Goal: Information Seeking & Learning: Learn about a topic

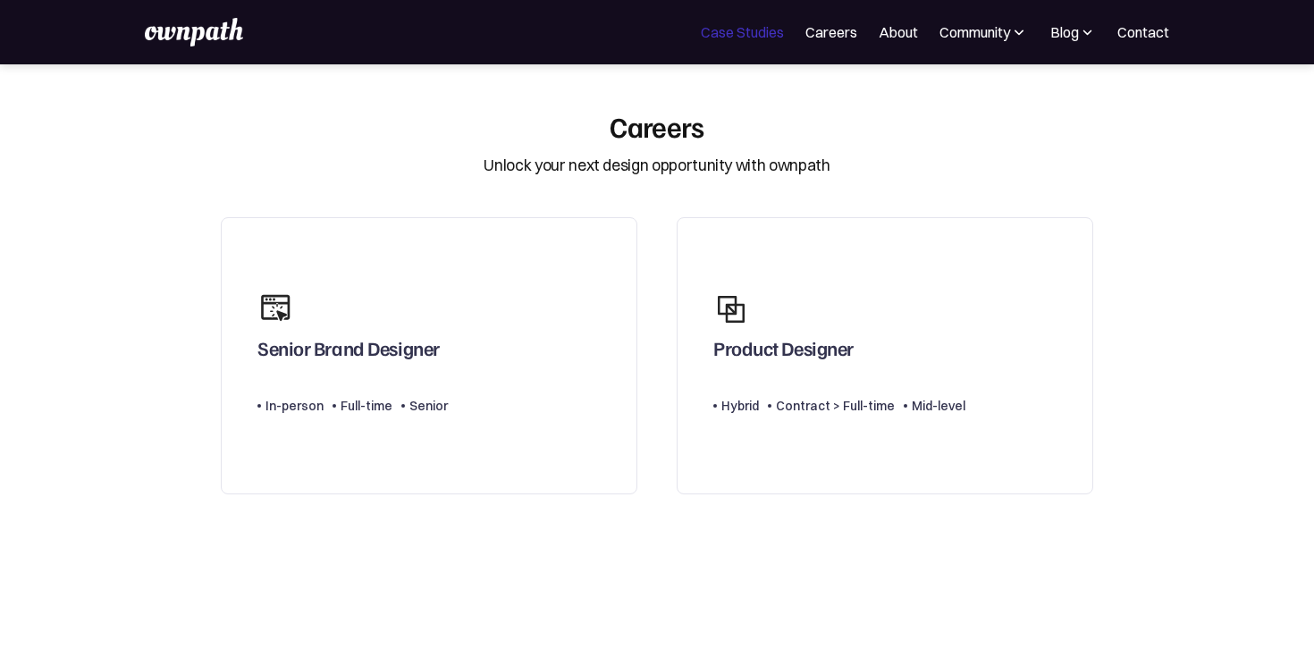
click at [756, 32] on link "Case Studies" at bounding box center [742, 31] width 83 height 21
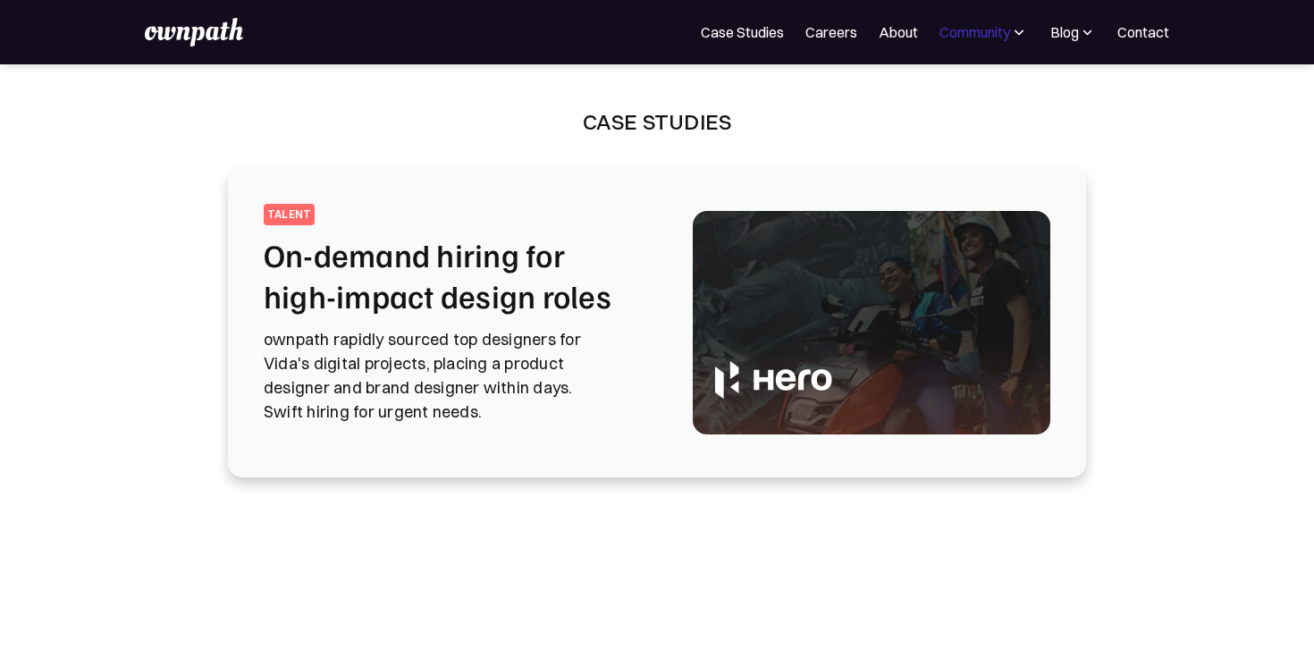
click at [1008, 33] on div "Community" at bounding box center [974, 31] width 71 height 21
click at [947, 97] on div "Events" at bounding box center [944, 97] width 67 height 21
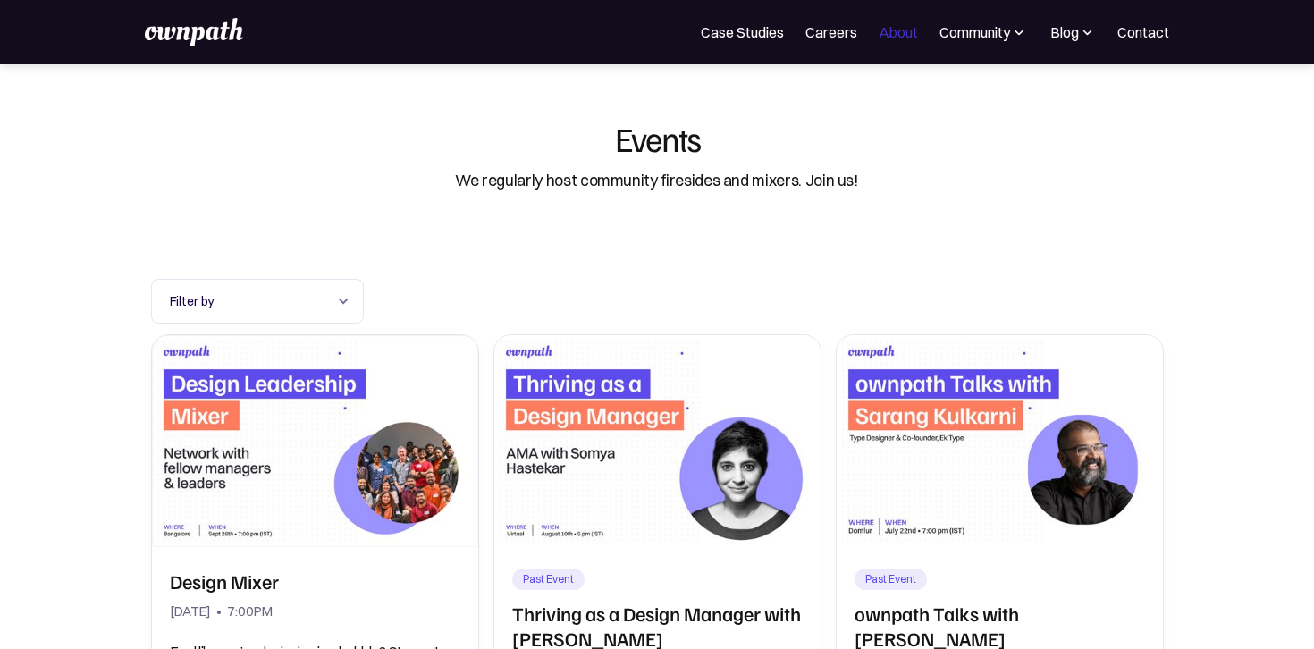
click at [900, 35] on link "About" at bounding box center [898, 31] width 39 height 21
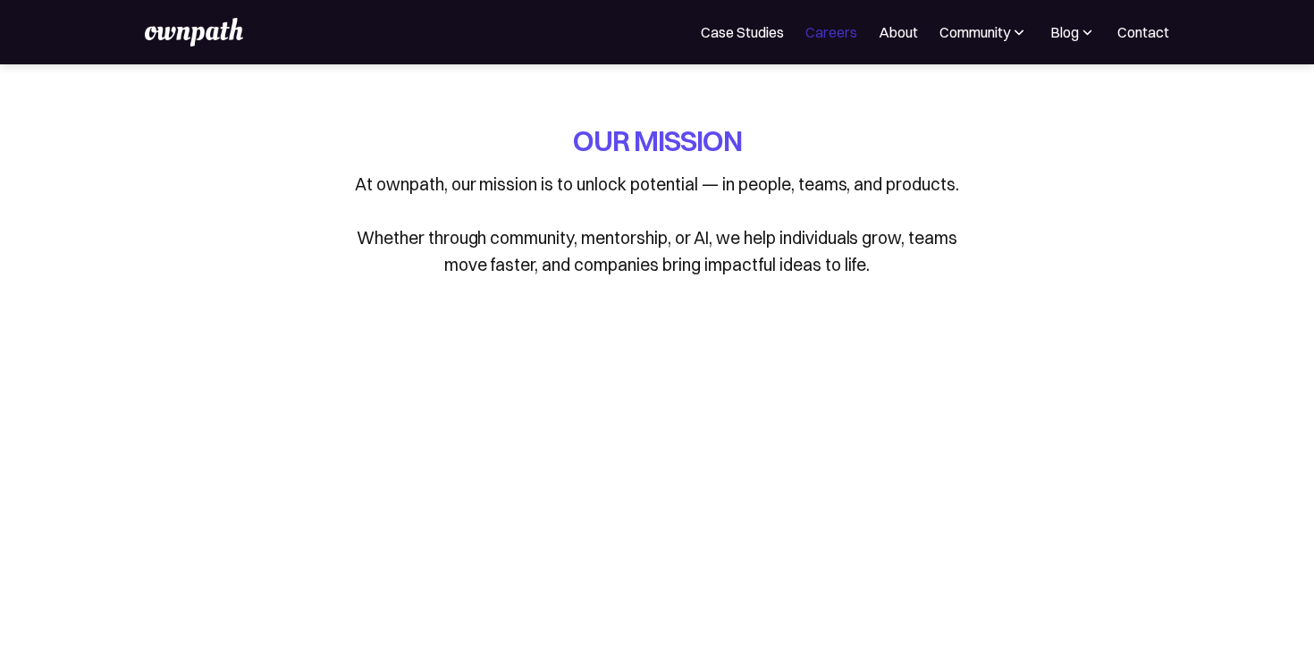
click at [835, 38] on link "Careers" at bounding box center [831, 31] width 52 height 21
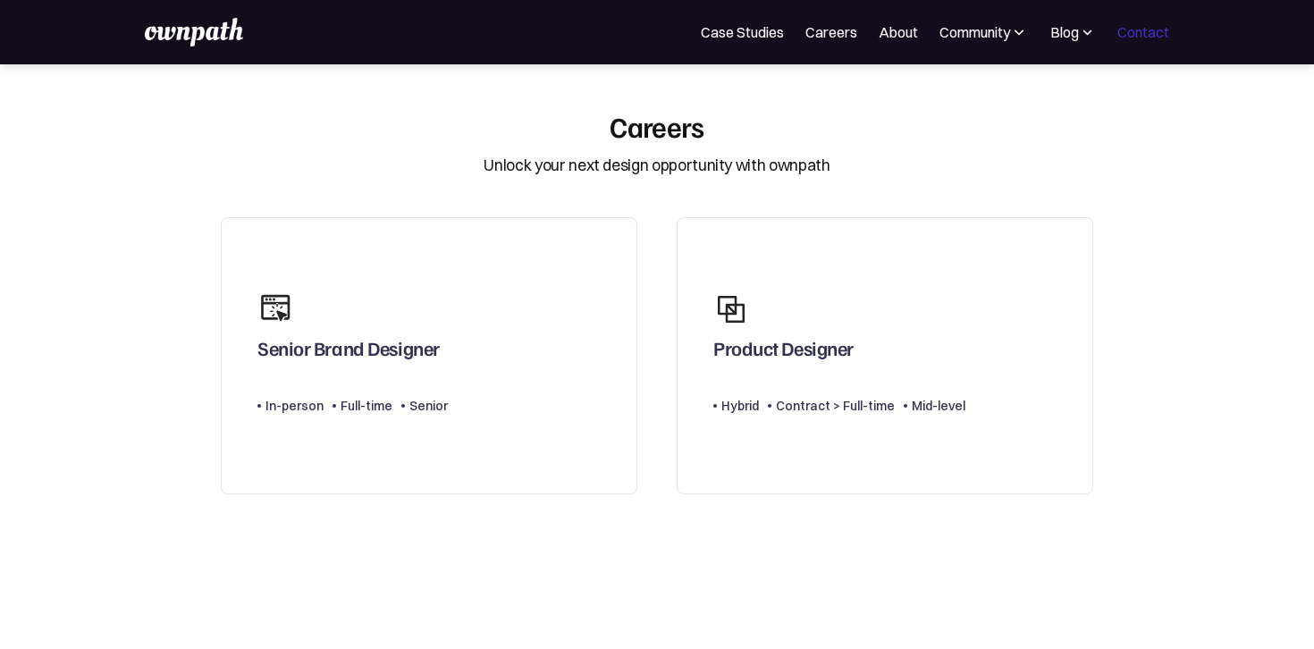
click at [1140, 34] on link "Contact" at bounding box center [1143, 31] width 52 height 21
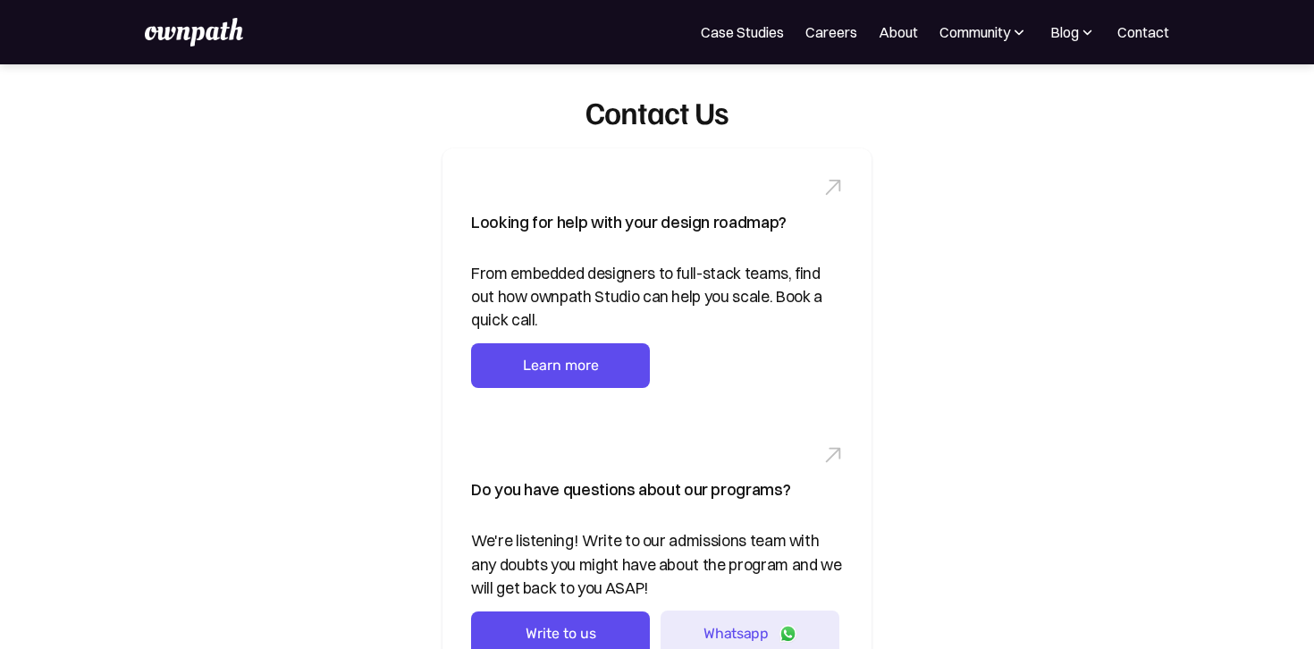
scroll to position [803, 0]
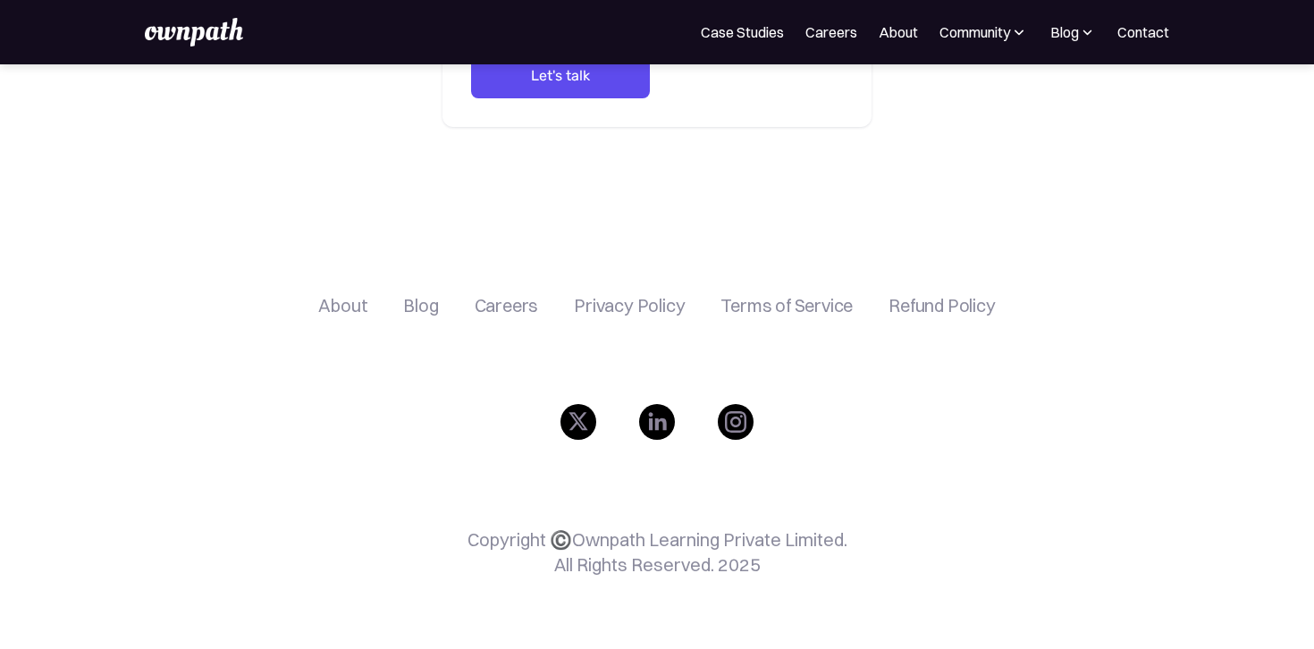
click at [345, 302] on div "About" at bounding box center [342, 305] width 49 height 21
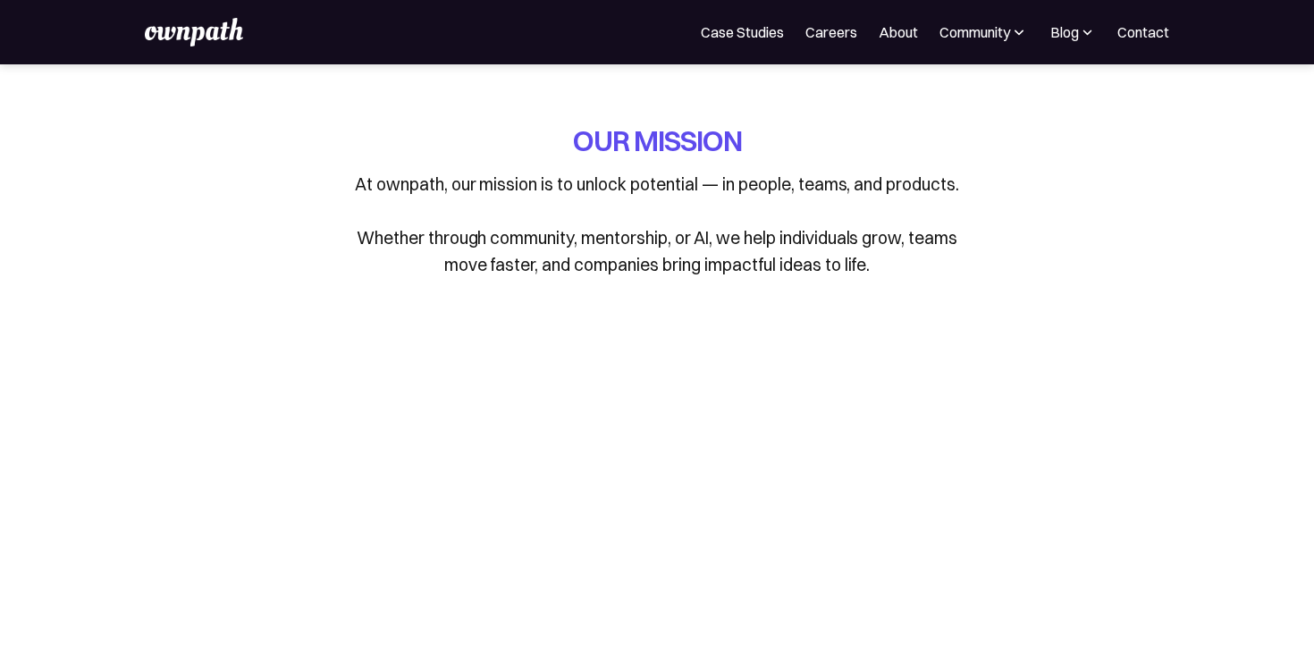
click at [648, 256] on p "At ownpath, our mission is to unlock potential — in people, teams, and products…" at bounding box center [657, 224] width 626 height 107
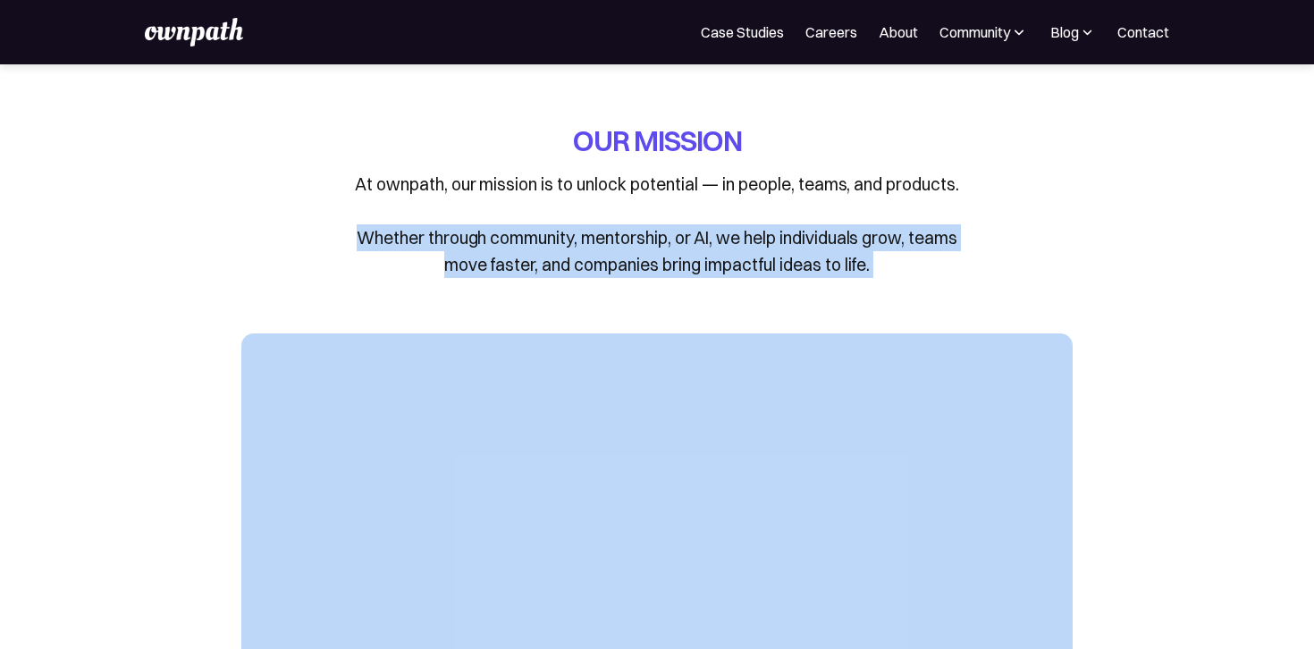
click at [648, 256] on p "At ownpath, our mission is to unlock potential — in people, teams, and products…" at bounding box center [657, 224] width 626 height 107
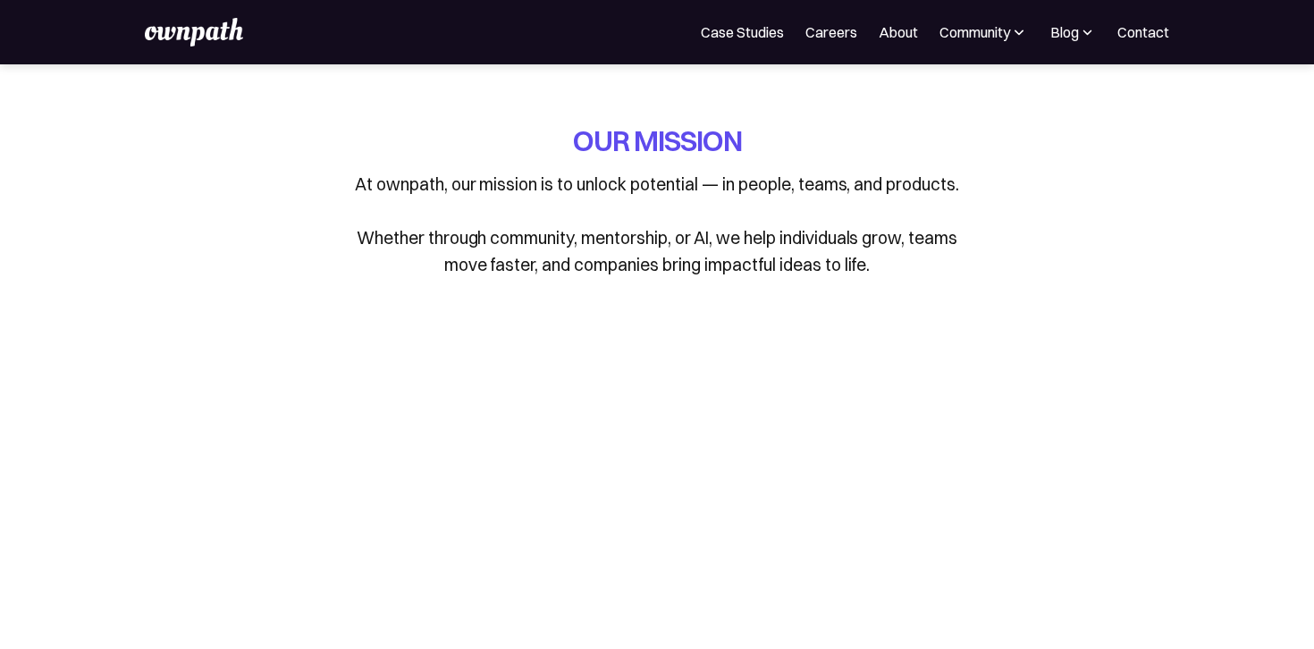
click at [648, 256] on p "At ownpath, our mission is to unlock potential — in people, teams, and products…" at bounding box center [657, 224] width 626 height 107
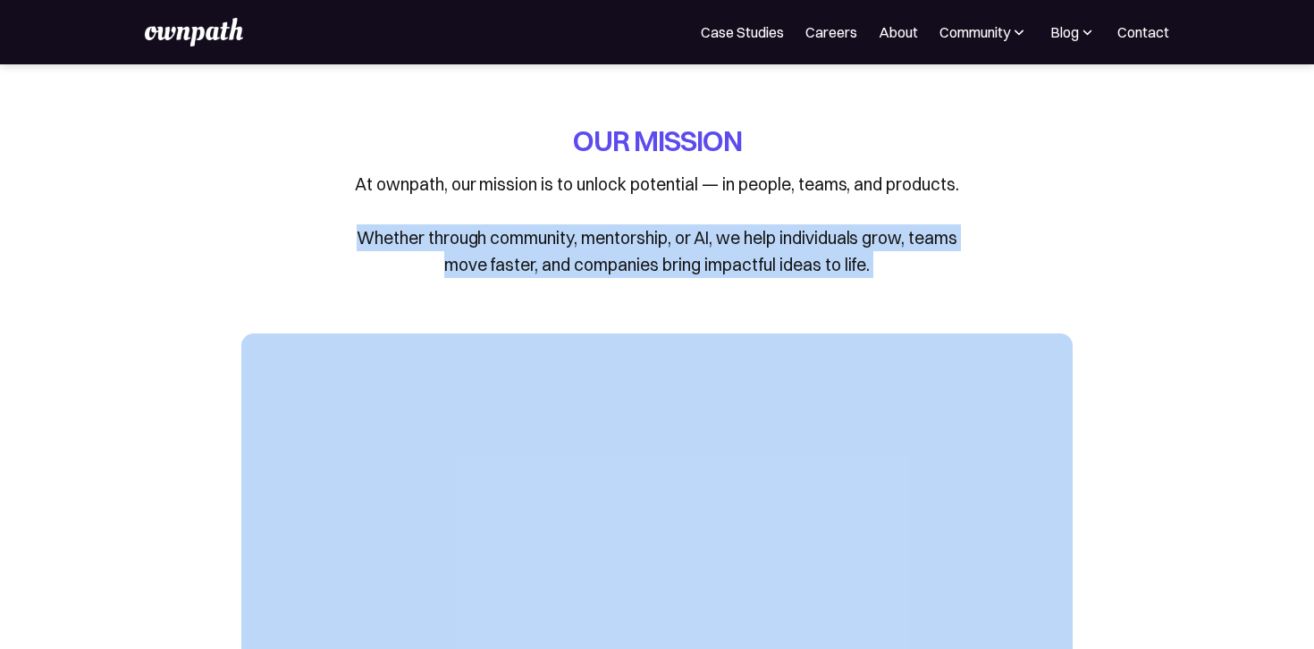
click at [648, 256] on p "At ownpath, our mission is to unlock potential — in people, teams, and products…" at bounding box center [657, 224] width 626 height 107
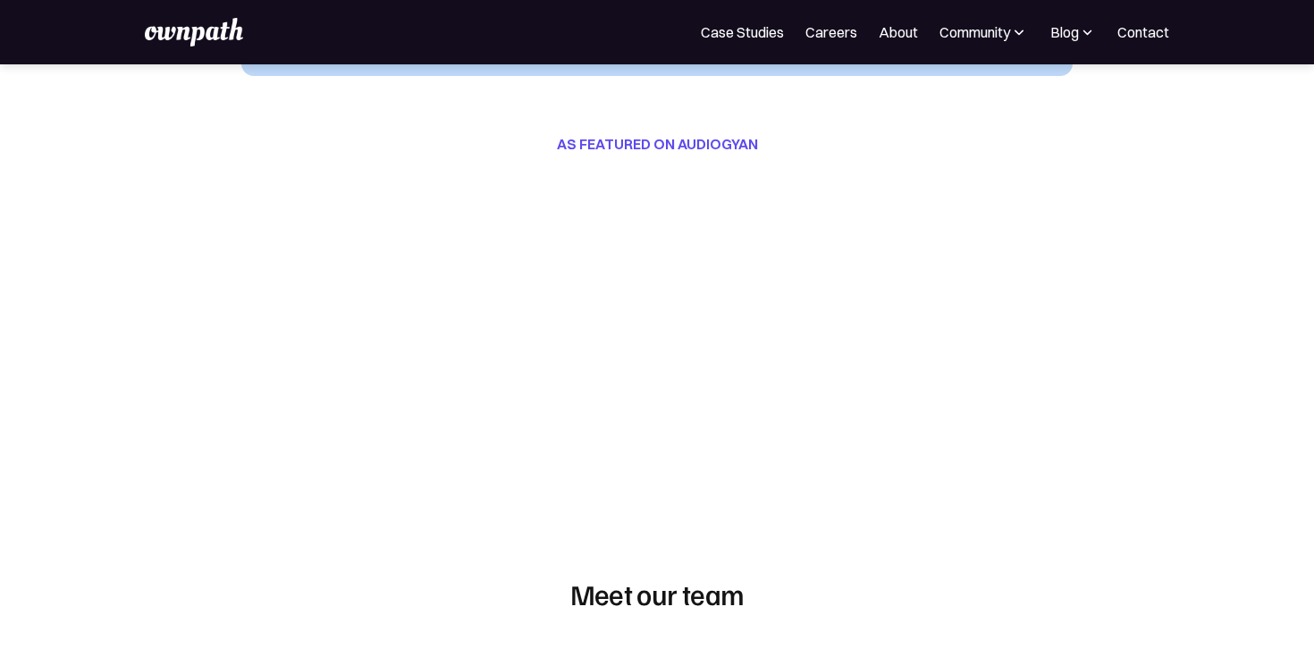
scroll to position [729, 0]
